Goal: Communication & Community: Connect with others

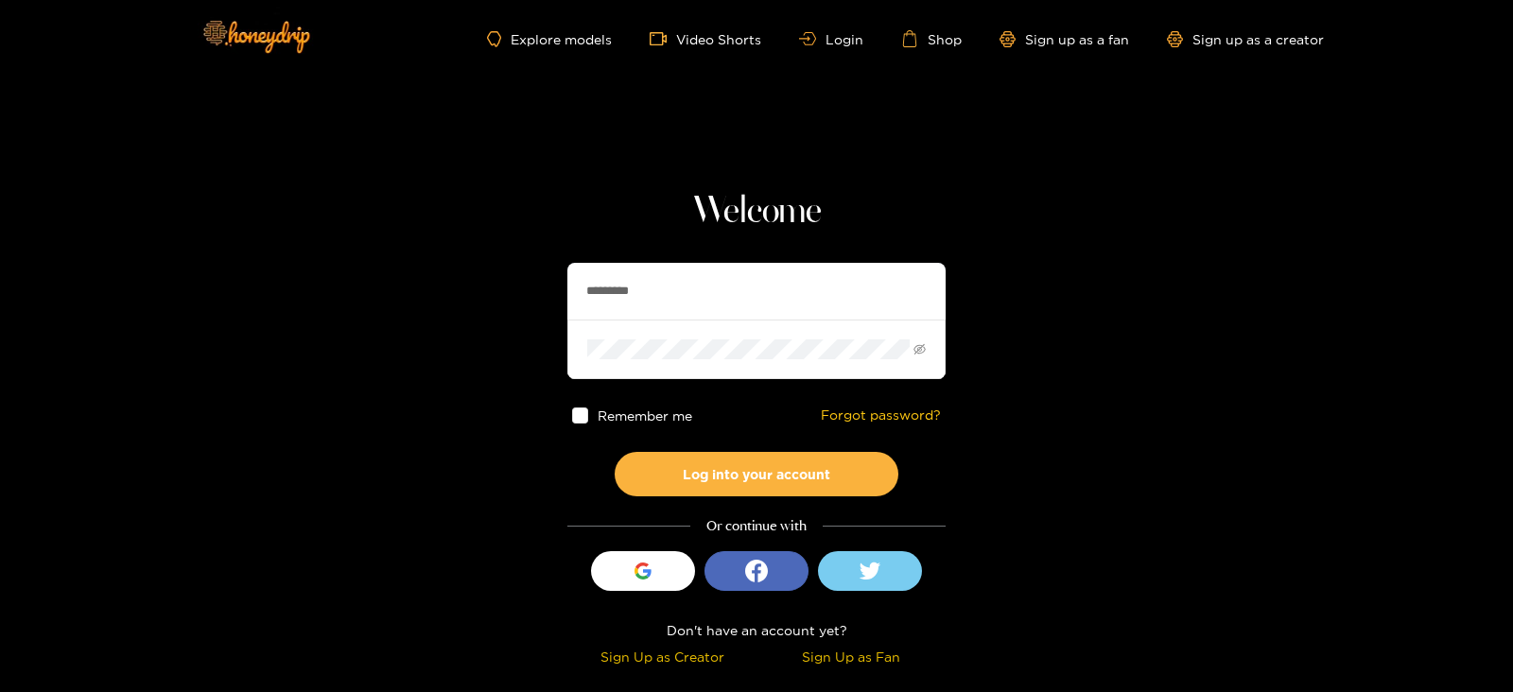
drag, startPoint x: 667, startPoint y: 294, endPoint x: 556, endPoint y: 296, distance: 110.7
click at [556, 296] on section "Welcome ********* Remember me Forgot password? Log into your account Or continu…" at bounding box center [756, 336] width 1513 height 672
type input "**********"
click at [615, 452] on button "Log into your account" at bounding box center [757, 474] width 284 height 44
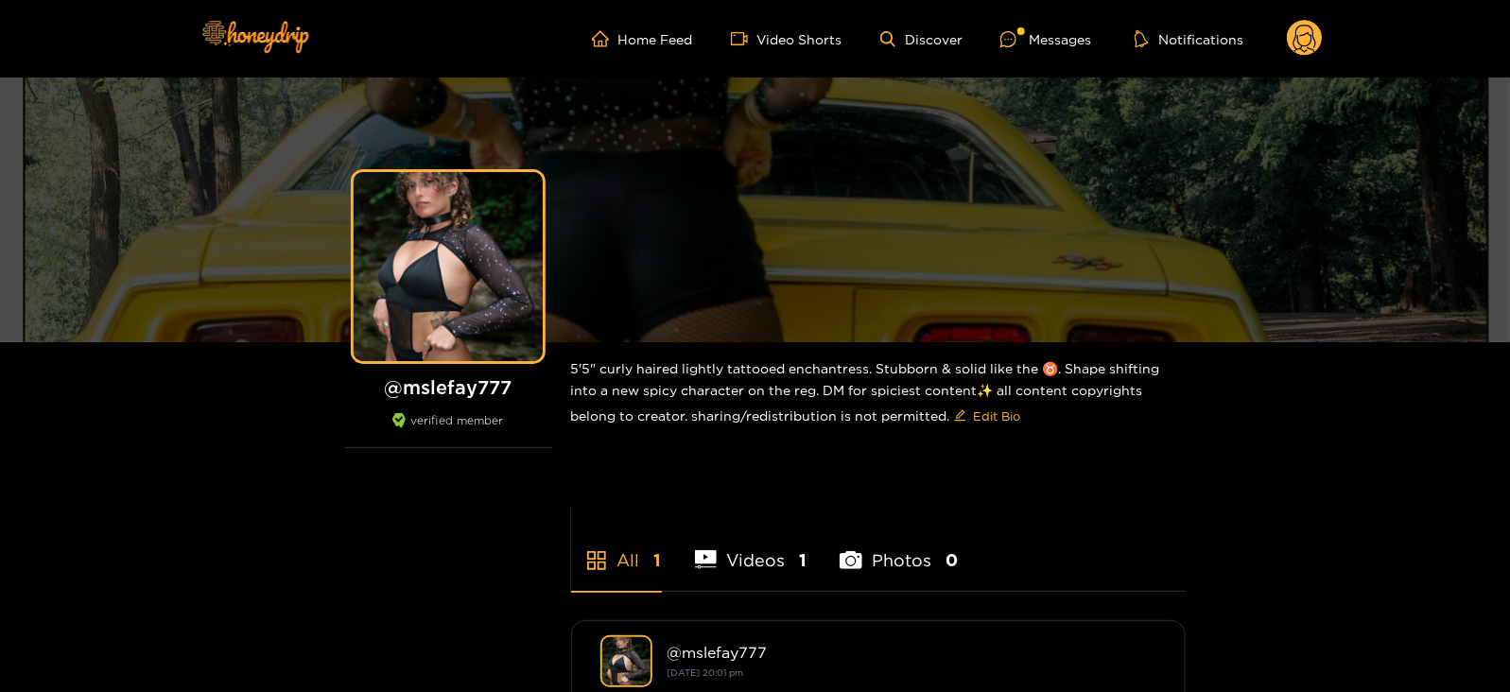
click at [1010, 57] on ul "Home Feed Video Shorts Discover Messages Notifications" at bounding box center [957, 39] width 731 height 38
click at [1019, 48] on div "Messages" at bounding box center [1046, 39] width 91 height 22
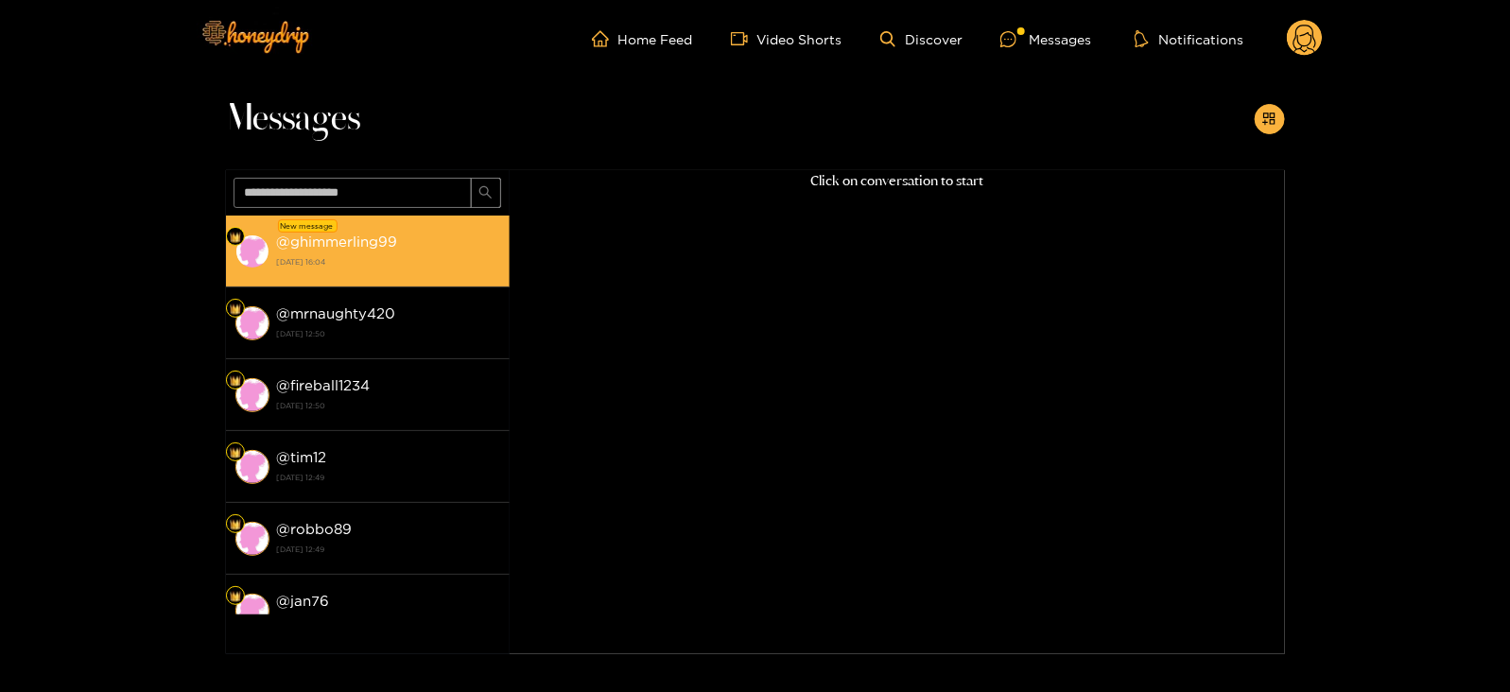
click at [433, 248] on div "@ ghimmerling99 [DATE] 16:04" at bounding box center [388, 251] width 223 height 43
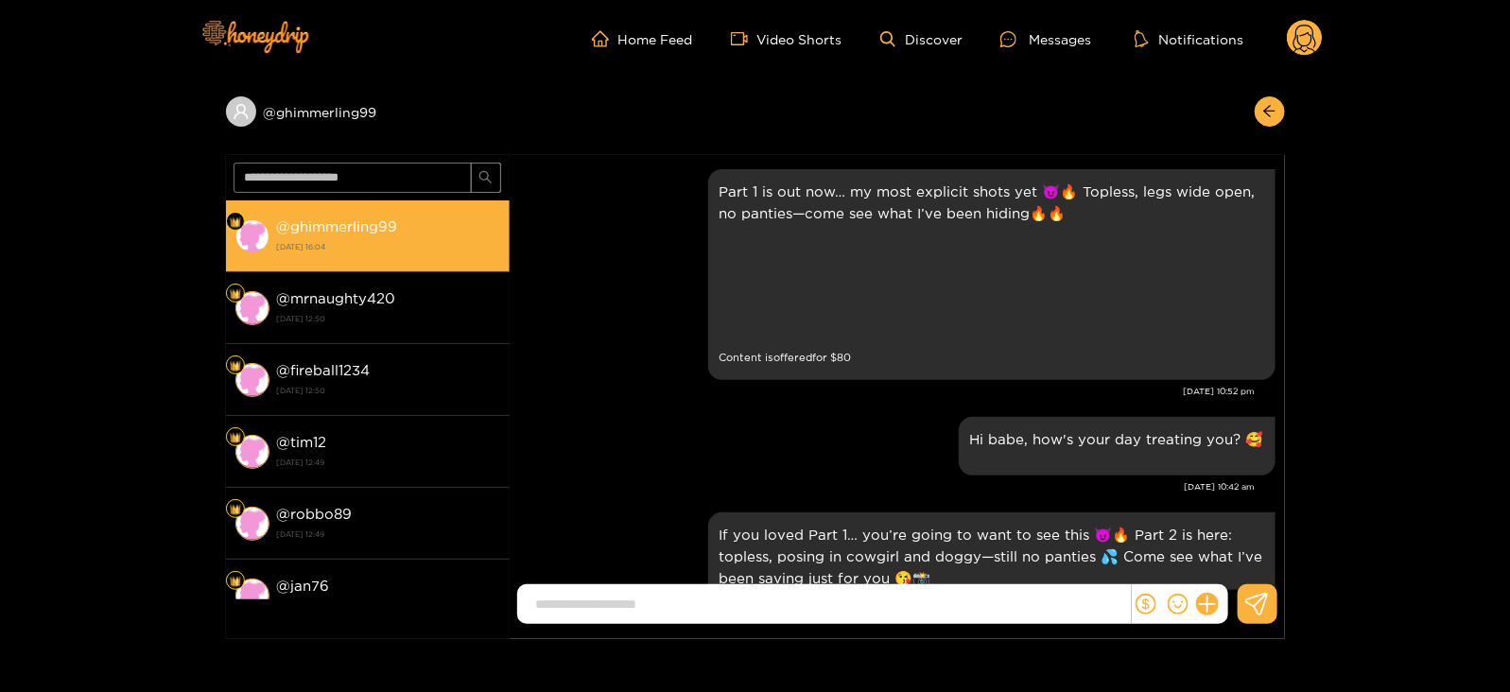
scroll to position [2967, 0]
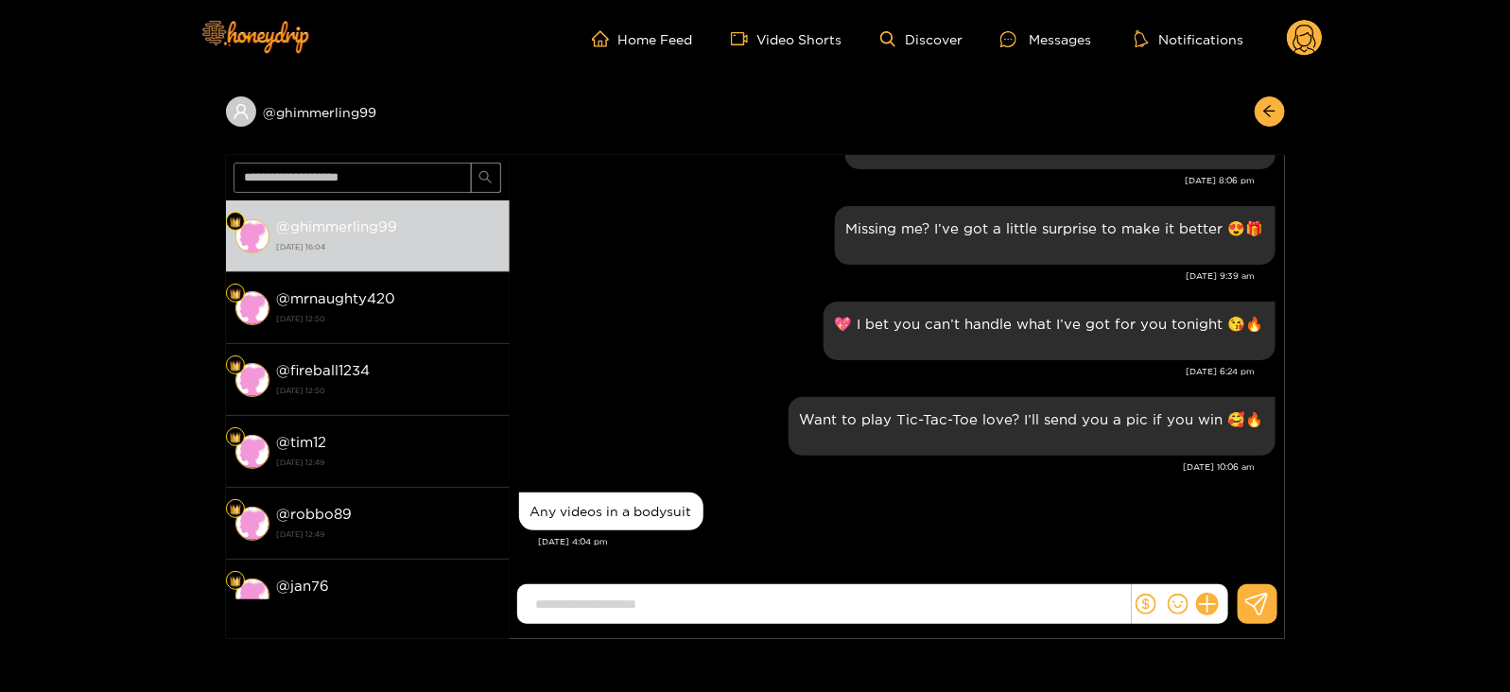
click at [1305, 57] on icon at bounding box center [1305, 39] width 36 height 38
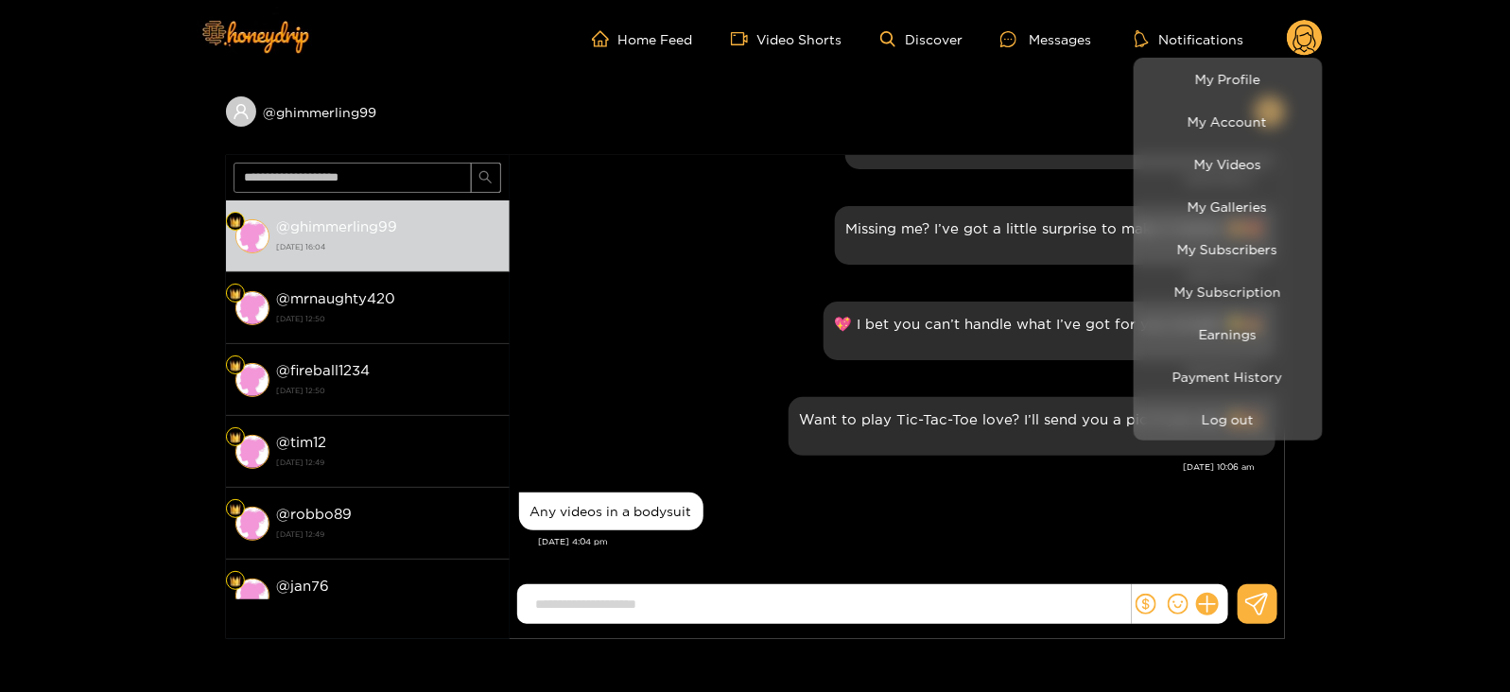
click at [286, 217] on div at bounding box center [755, 346] width 1510 height 692
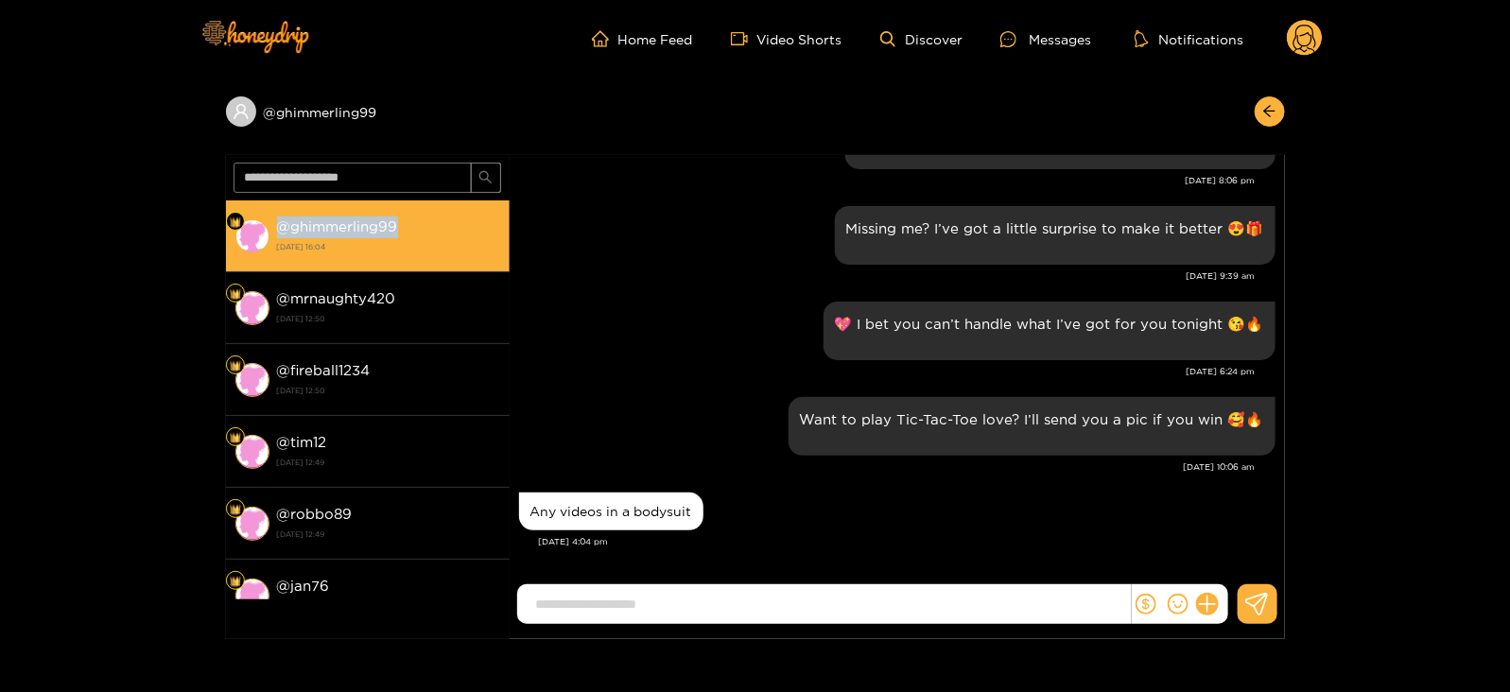
drag, startPoint x: 277, startPoint y: 227, endPoint x: 410, endPoint y: 228, distance: 133.4
click at [410, 228] on div "@ ghimmerling99 [DATE] 16:04" at bounding box center [388, 236] width 223 height 43
copy strong "@ ghimmerling99"
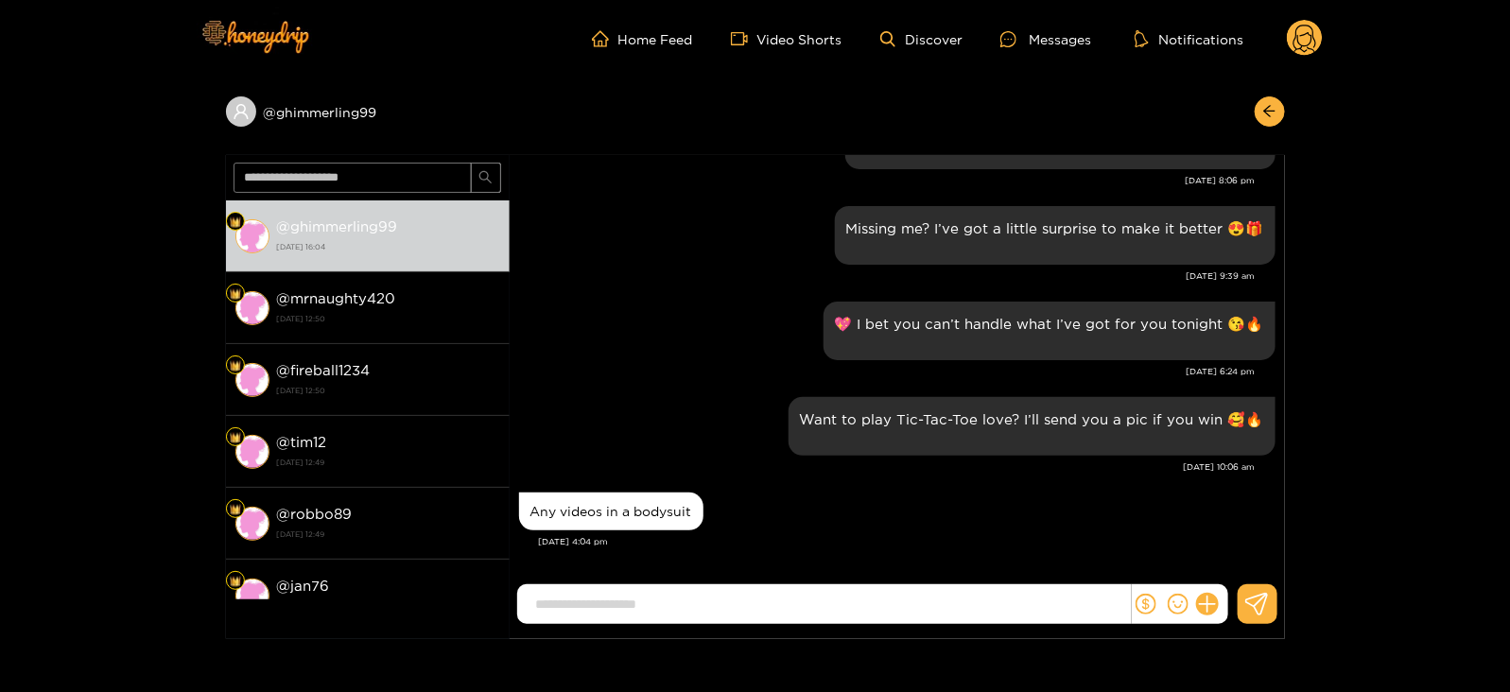
click at [1317, 49] on circle at bounding box center [1305, 38] width 36 height 36
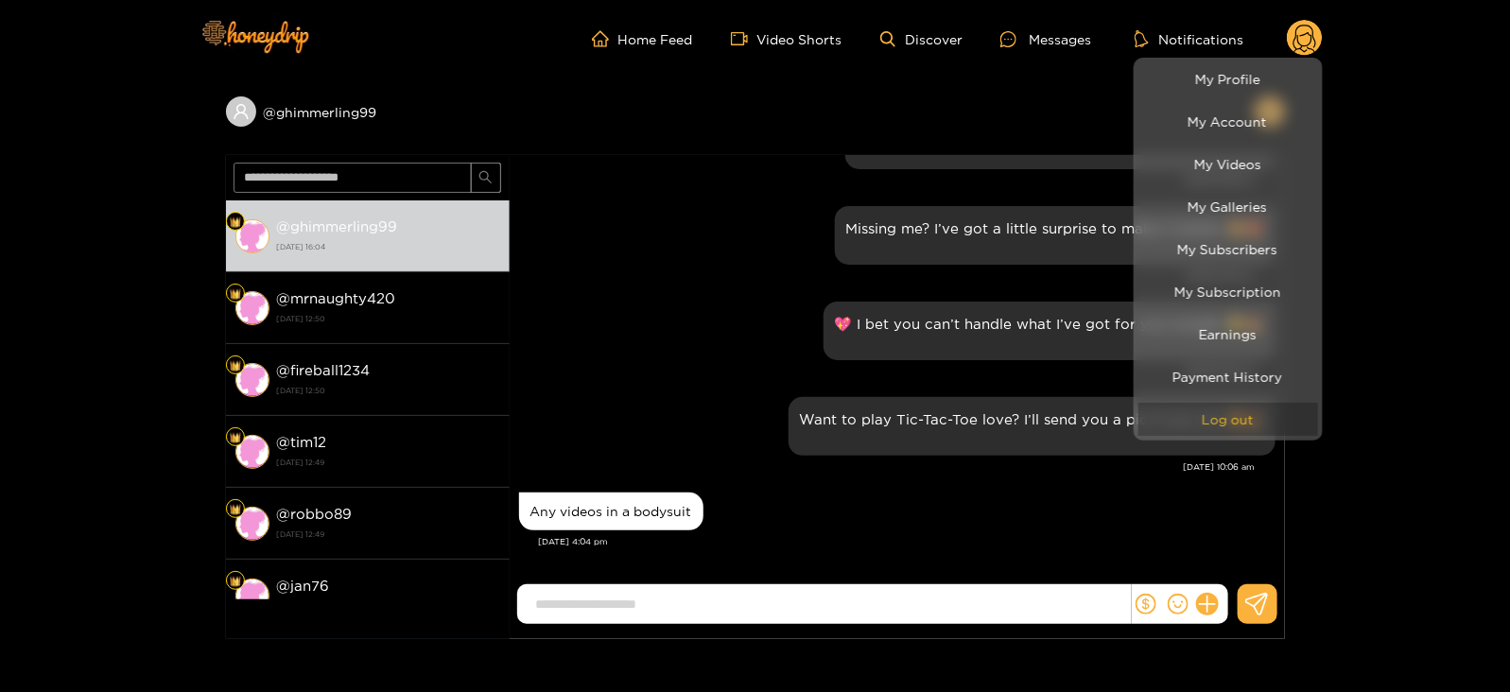
click at [1180, 421] on button "Log out" at bounding box center [1229, 419] width 180 height 33
